Goal: Task Accomplishment & Management: Manage account settings

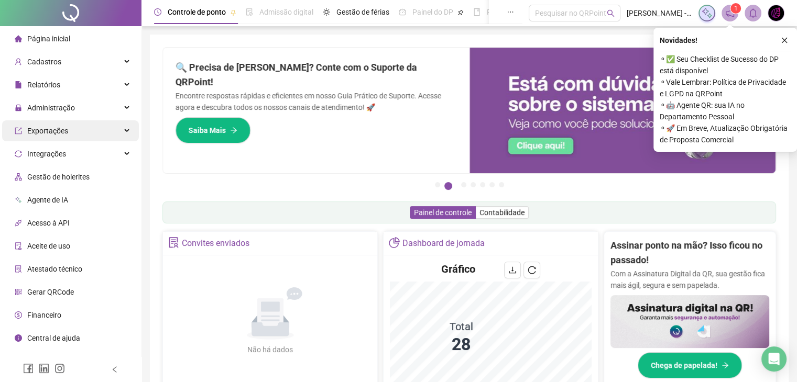
click at [95, 141] on div "Exportações" at bounding box center [70, 130] width 137 height 21
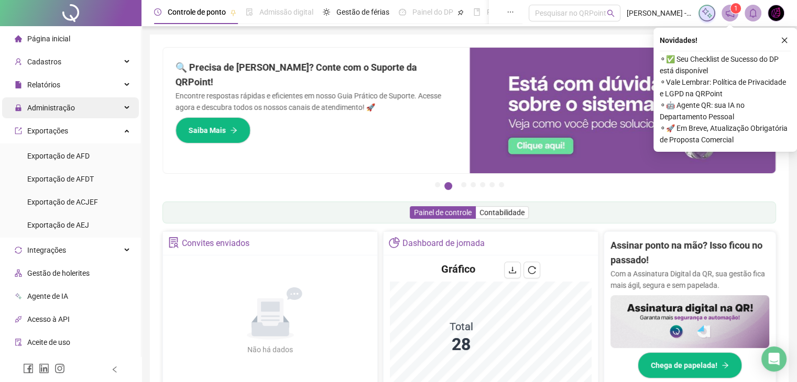
click at [96, 114] on div "Administração" at bounding box center [70, 107] width 137 height 21
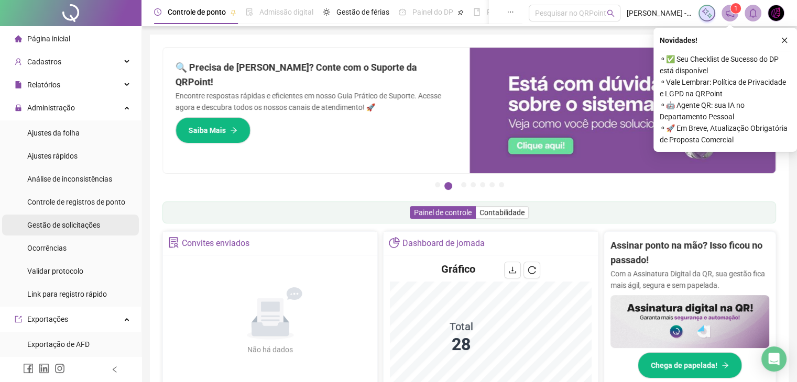
click at [87, 233] on div "Gestão de solicitações" at bounding box center [63, 225] width 73 height 21
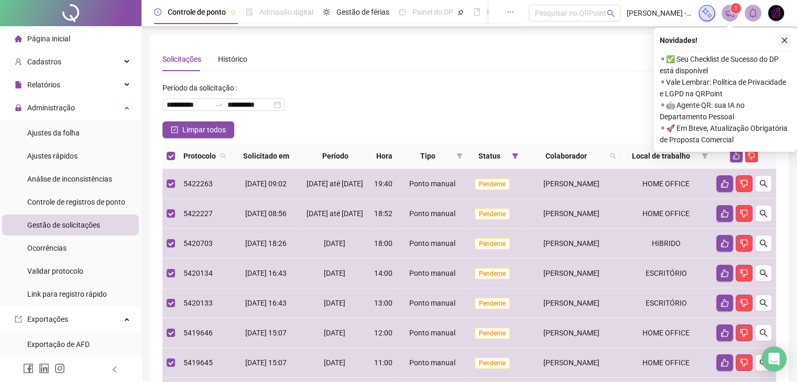
click at [784, 40] on icon "close" at bounding box center [785, 41] width 6 height 6
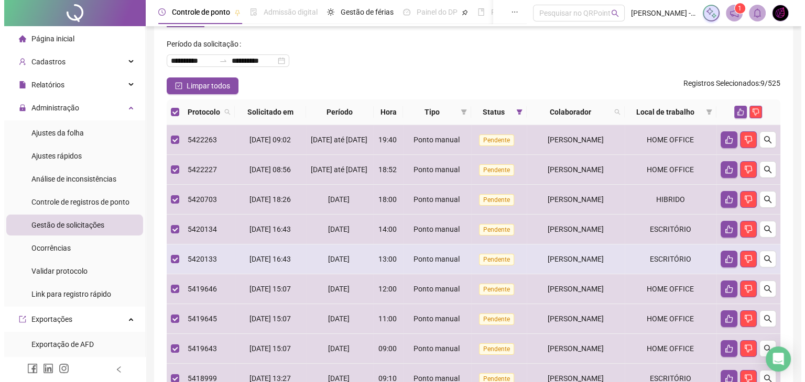
scroll to position [105, 0]
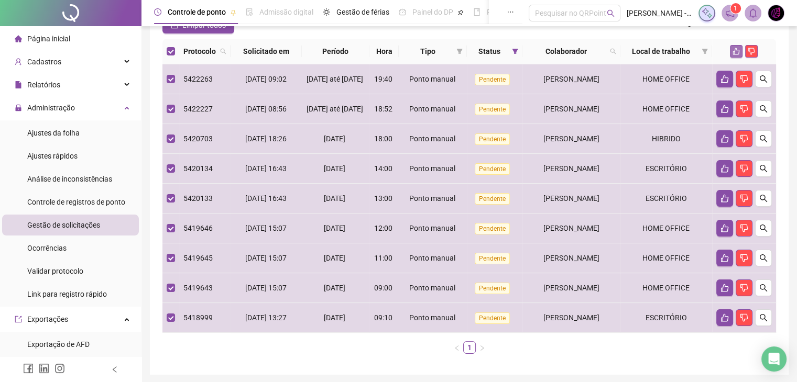
click at [730, 51] on button "button" at bounding box center [736, 51] width 13 height 13
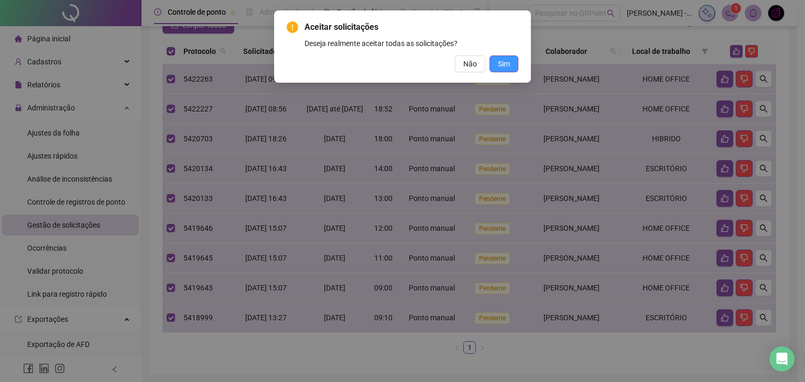
click at [515, 63] on button "Sim" at bounding box center [503, 64] width 29 height 17
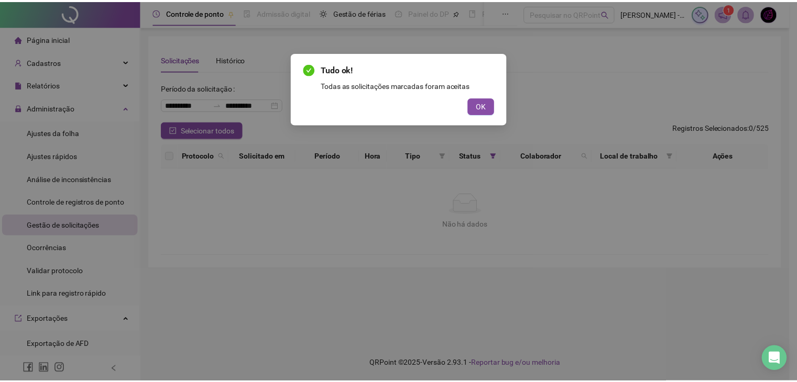
scroll to position [0, 0]
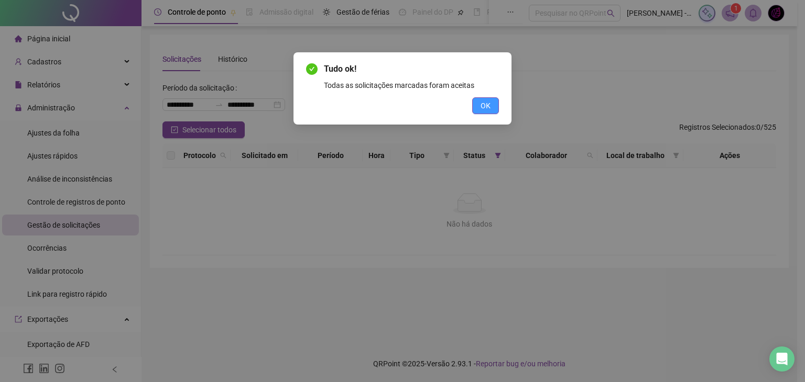
click at [485, 101] on span "OK" at bounding box center [485, 106] width 10 height 12
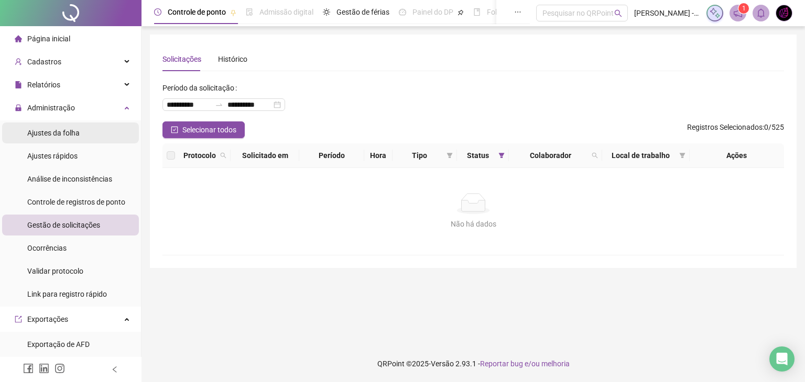
click at [59, 124] on div "Ajustes da folha" at bounding box center [53, 133] width 52 height 21
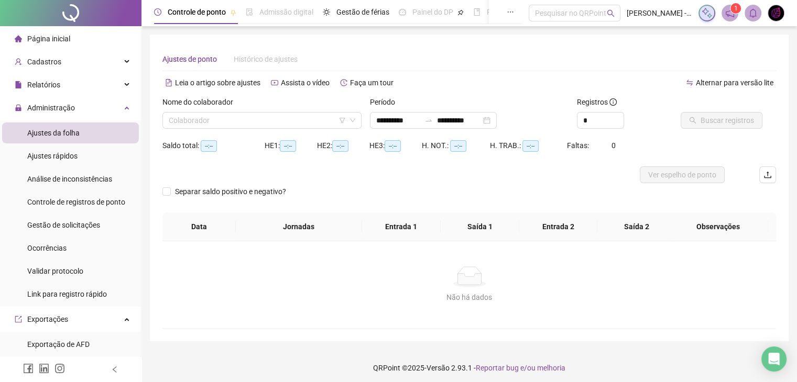
type input "**********"
click at [203, 125] on input "search" at bounding box center [257, 121] width 177 height 16
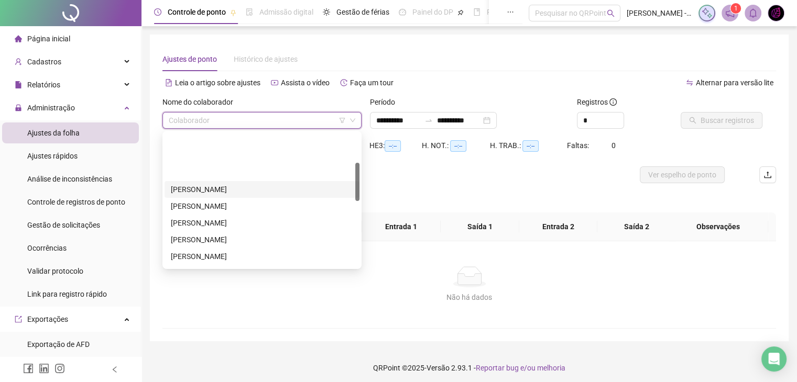
scroll to position [105, 0]
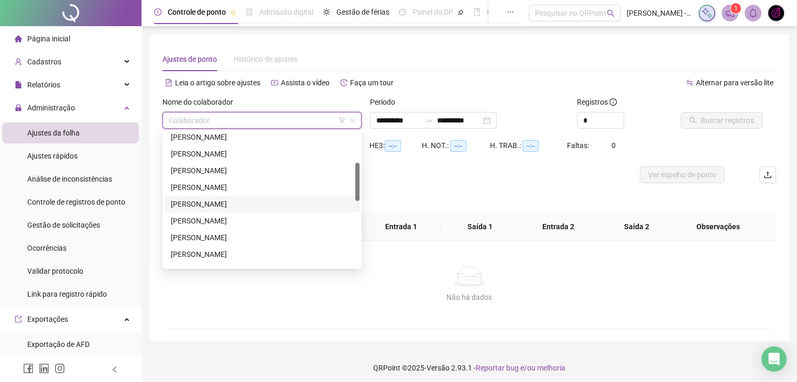
click at [205, 208] on div "[PERSON_NAME]" at bounding box center [262, 205] width 182 height 12
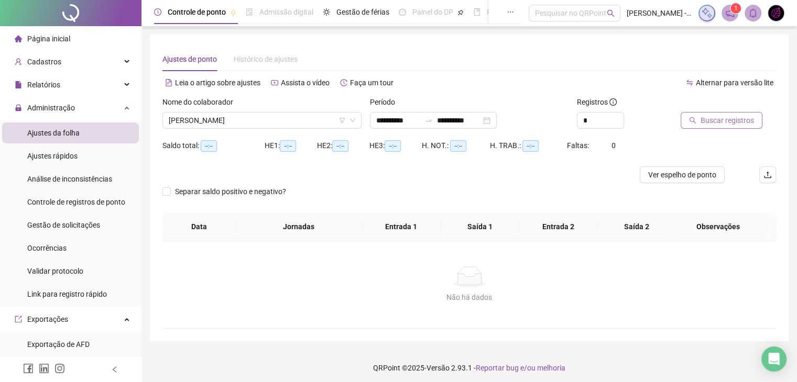
click at [738, 127] on button "Buscar registros" at bounding box center [721, 120] width 82 height 17
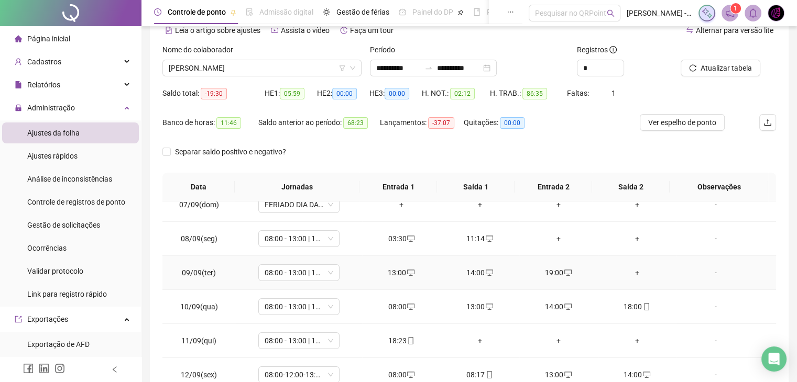
scroll to position [214, 0]
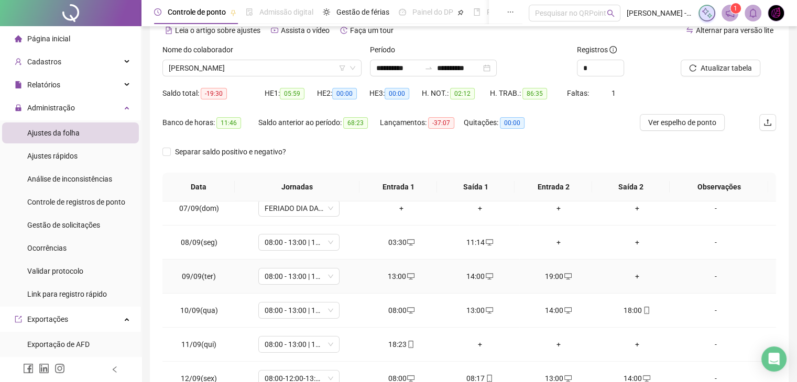
click at [631, 276] on div "+" at bounding box center [637, 277] width 62 height 12
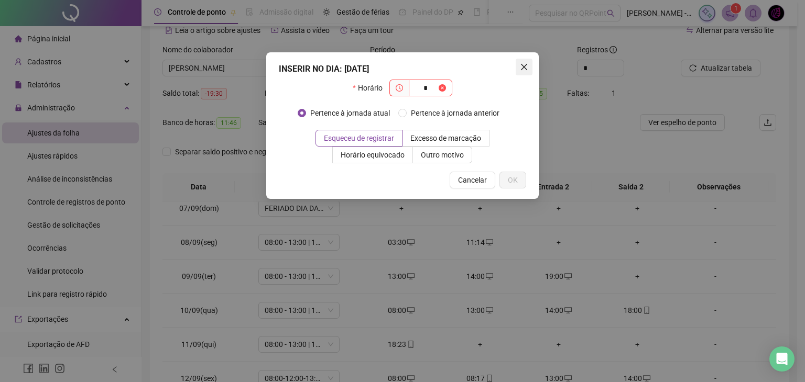
type input "*"
click at [524, 68] on icon "close" at bounding box center [524, 67] width 6 height 6
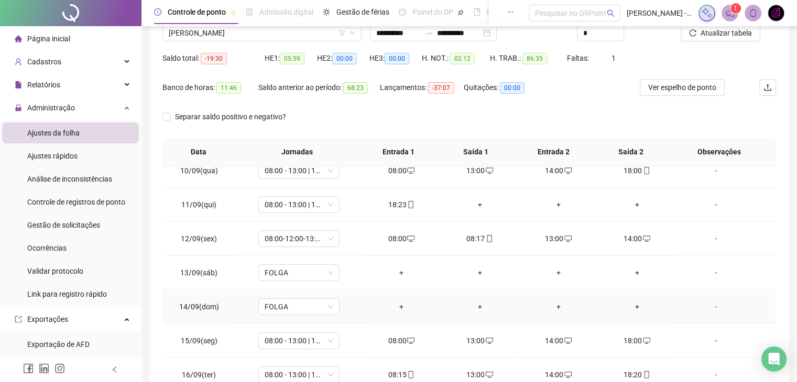
scroll to position [105, 0]
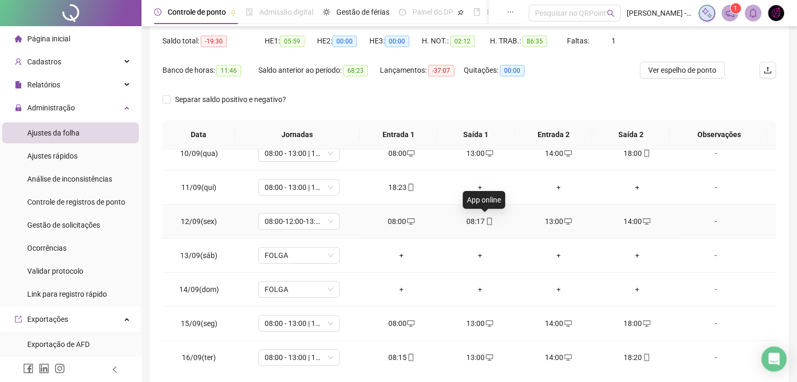
click at [485, 219] on span "mobile" at bounding box center [489, 221] width 8 height 7
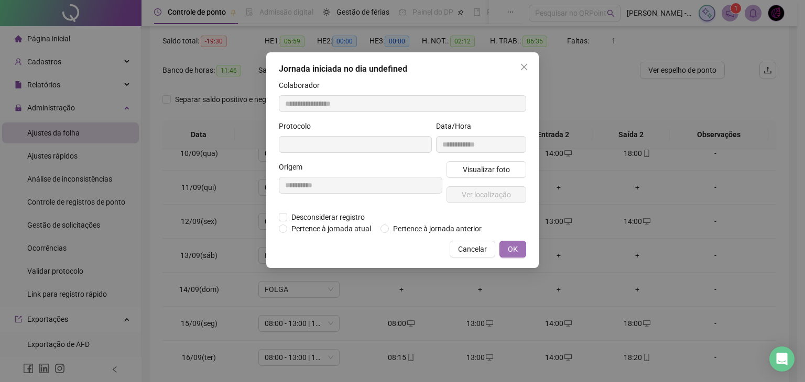
type input "**********"
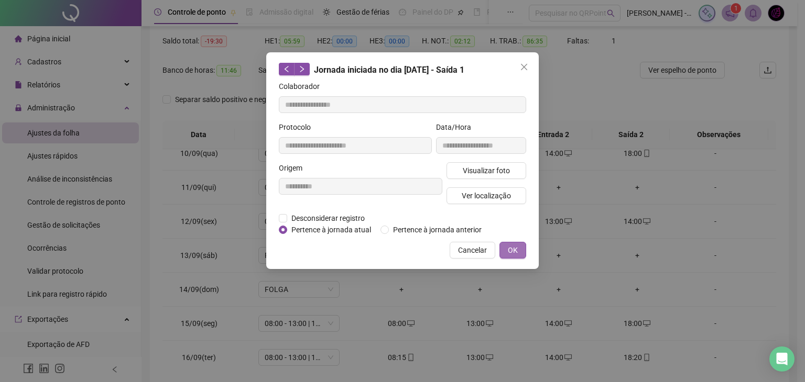
click at [518, 246] on span "OK" at bounding box center [513, 251] width 10 height 12
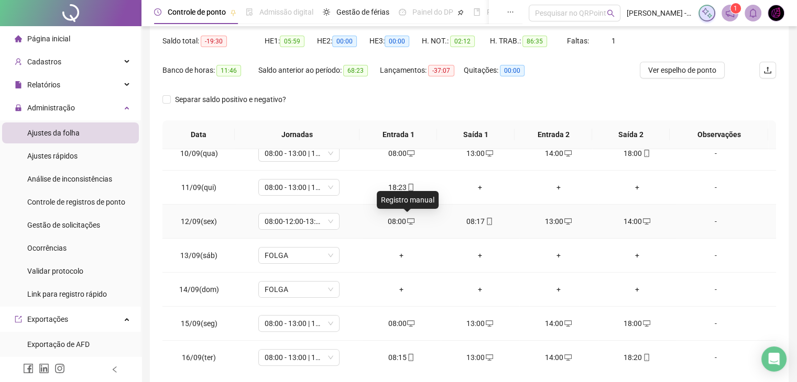
click at [407, 222] on icon "desktop" at bounding box center [410, 221] width 7 height 7
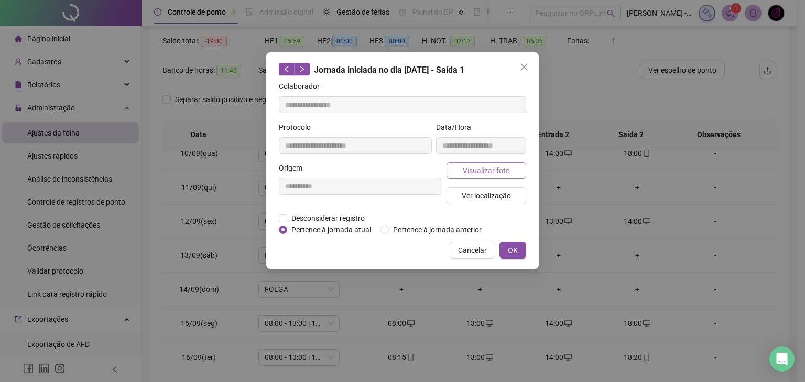
click at [492, 174] on span "Visualizar foto" at bounding box center [486, 171] width 47 height 12
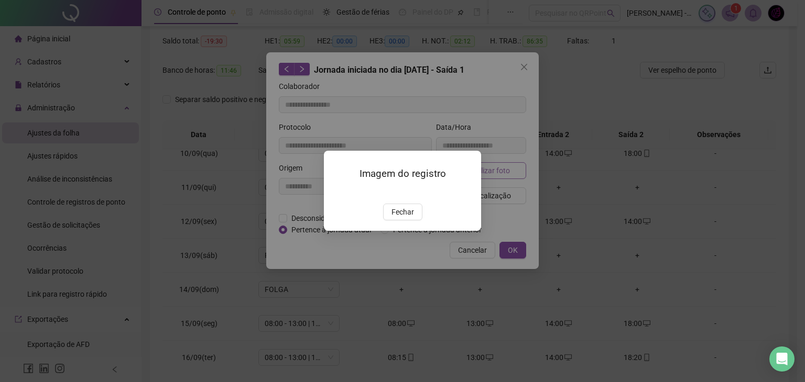
type input "**********"
click at [404, 218] on span "Fechar" at bounding box center [402, 213] width 23 height 12
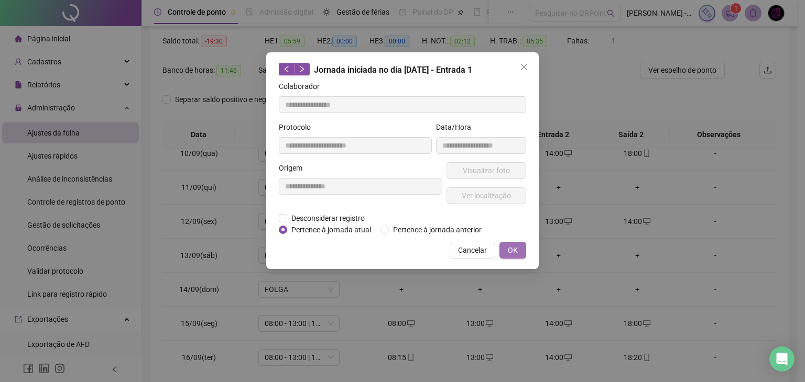
click at [513, 249] on span "OK" at bounding box center [513, 251] width 10 height 12
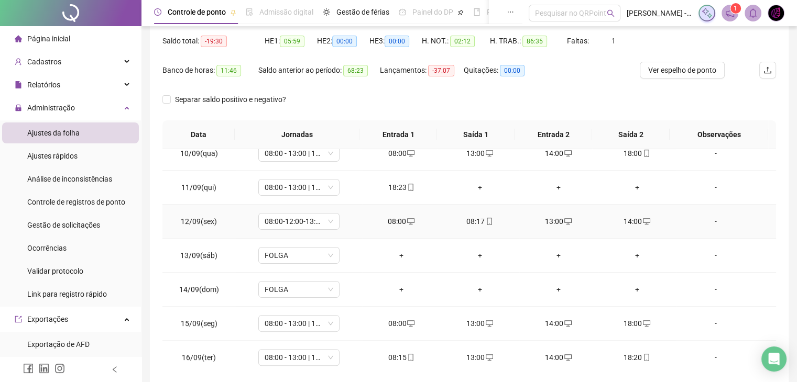
click at [479, 221] on div "08:17" at bounding box center [480, 222] width 62 height 12
type input "**********"
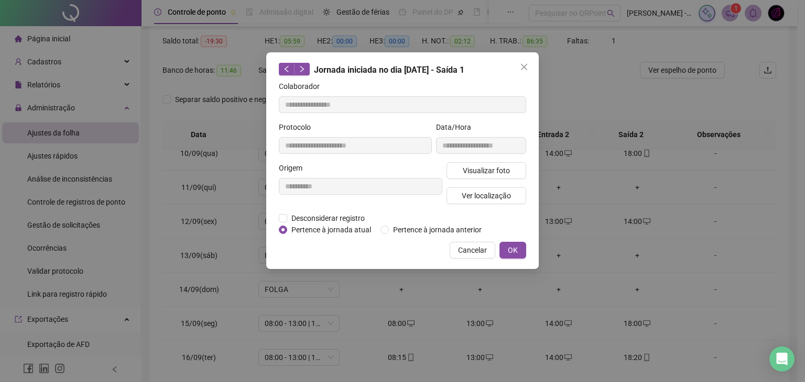
drag, startPoint x: 515, startPoint y: 243, endPoint x: 511, endPoint y: 237, distance: 6.8
click at [515, 244] on button "OK" at bounding box center [512, 250] width 27 height 17
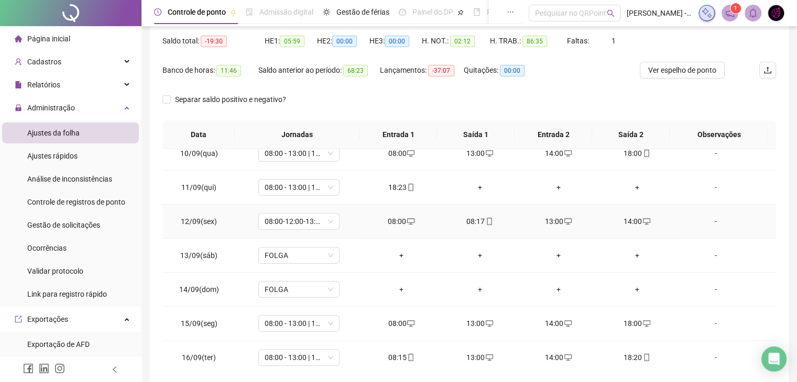
click at [397, 221] on div "08:00" at bounding box center [401, 222] width 62 height 12
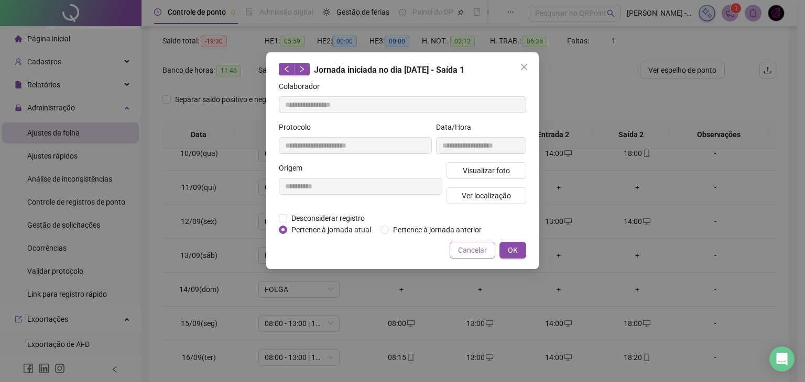
type input "**********"
click at [327, 223] on span "Desconsiderar registro" at bounding box center [328, 219] width 82 height 12
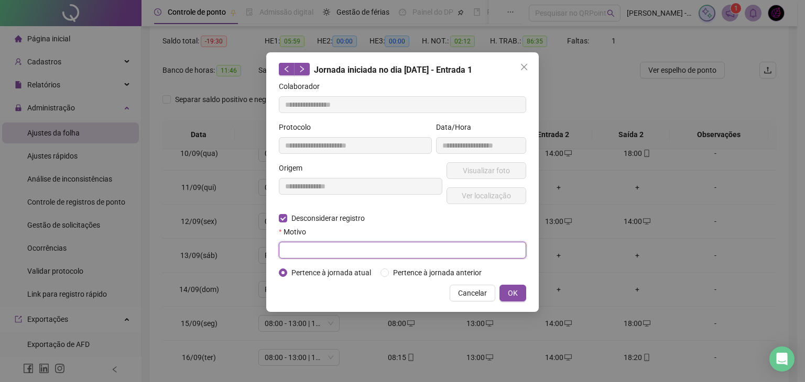
click at [446, 250] on input "text" at bounding box center [402, 250] width 247 height 17
type input "**********"
click at [518, 272] on div "Pertence à jornada atual [GEOGRAPHIC_DATA] à jornada anterior" at bounding box center [402, 273] width 251 height 12
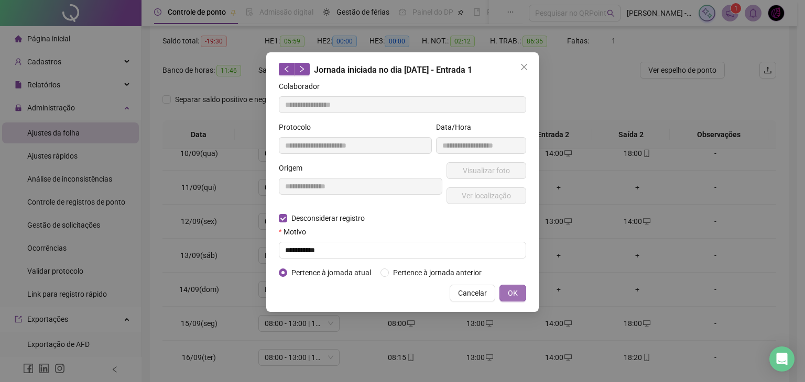
click at [520, 299] on button "OK" at bounding box center [512, 293] width 27 height 17
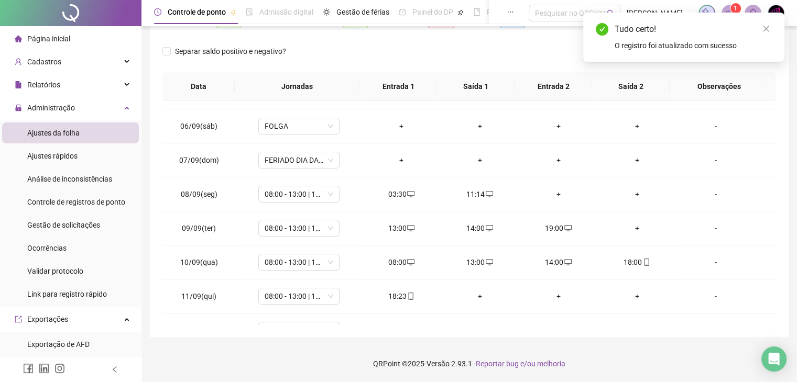
scroll to position [0, 0]
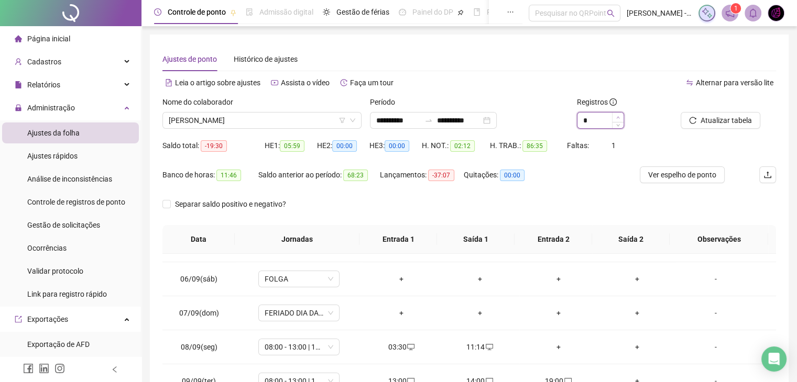
click at [619, 114] on span "Increase Value" at bounding box center [618, 117] width 12 height 9
type input "*"
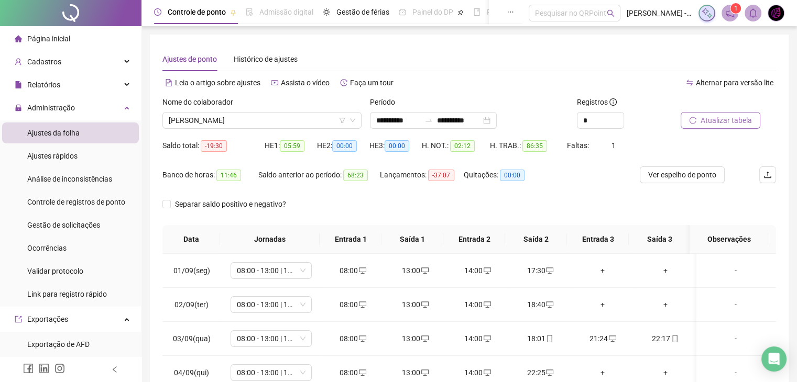
click at [738, 120] on span "Atualizar tabela" at bounding box center [725, 121] width 51 height 12
click at [220, 112] on div "Nome do colaborador" at bounding box center [261, 104] width 199 height 16
click at [225, 122] on span "[PERSON_NAME]" at bounding box center [262, 121] width 186 height 16
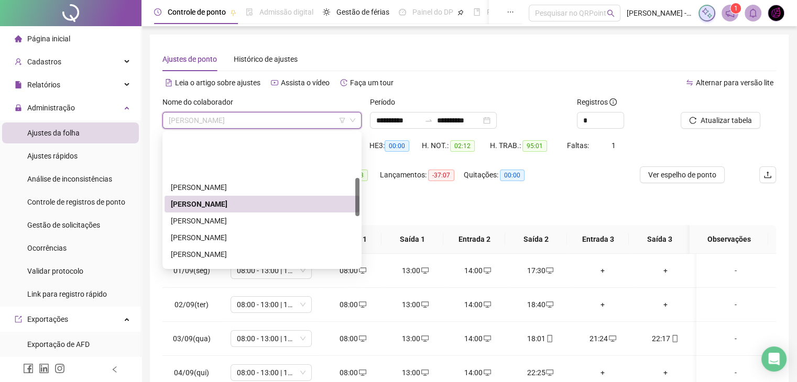
scroll to position [210, 0]
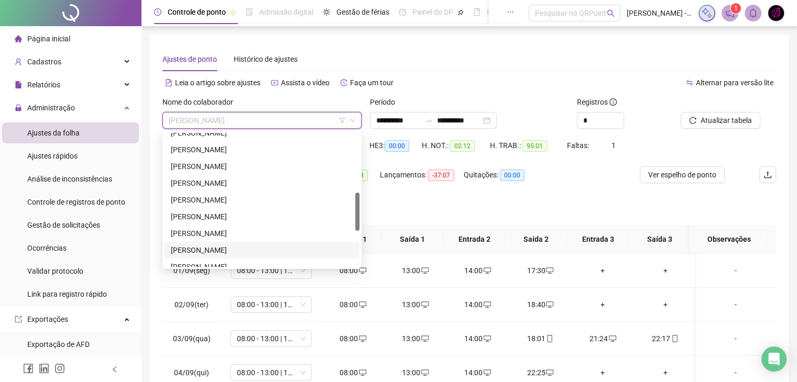
click at [240, 250] on div "[PERSON_NAME]" at bounding box center [262, 251] width 182 height 12
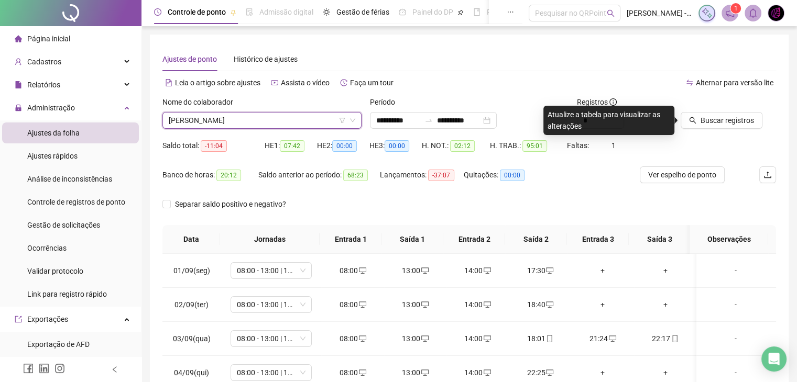
click at [717, 130] on div "Buscar registros" at bounding box center [728, 116] width 104 height 41
click at [716, 128] on button "Buscar registros" at bounding box center [721, 120] width 82 height 17
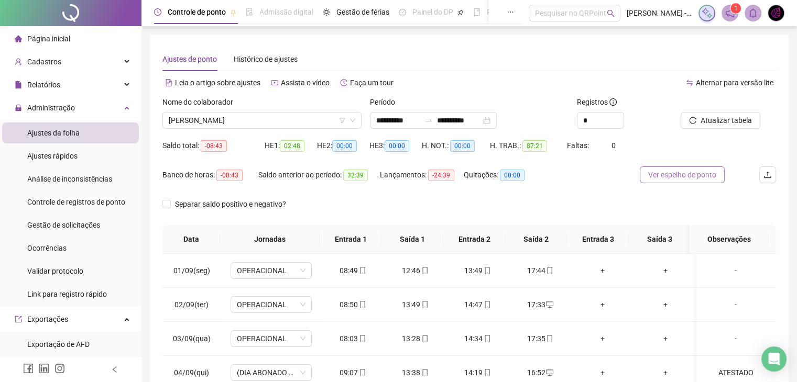
click at [680, 170] on span "Ver espelho de ponto" at bounding box center [682, 175] width 68 height 12
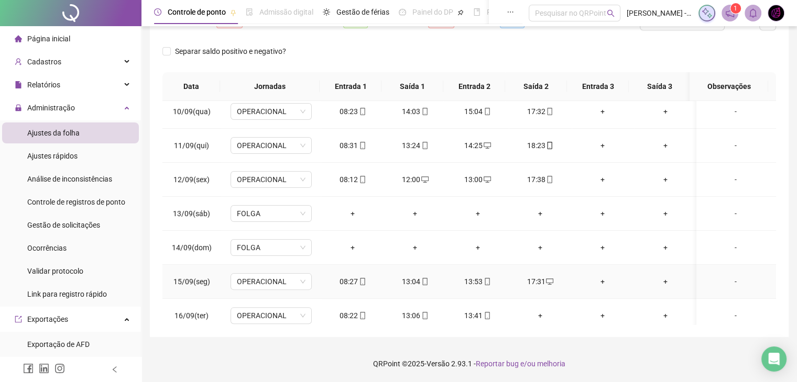
scroll to position [319, 0]
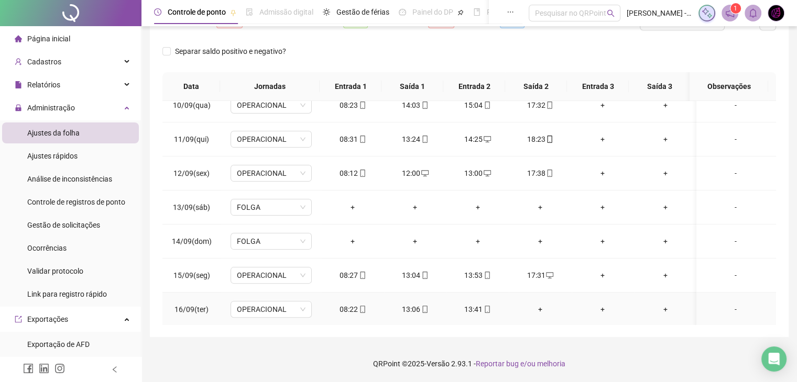
click at [538, 304] on div "+" at bounding box center [540, 310] width 46 height 12
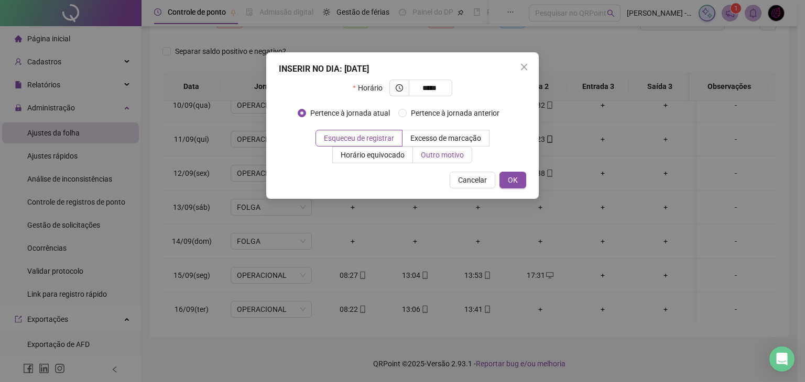
type input "*****"
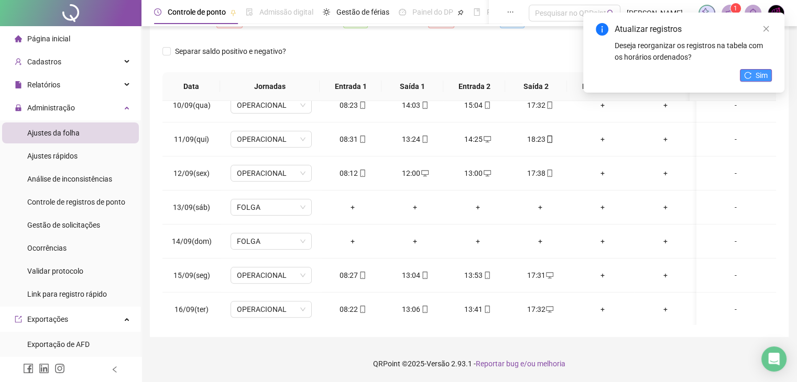
click at [761, 75] on span "Sim" at bounding box center [761, 76] width 12 height 12
